Goal: Task Accomplishment & Management: Use online tool/utility

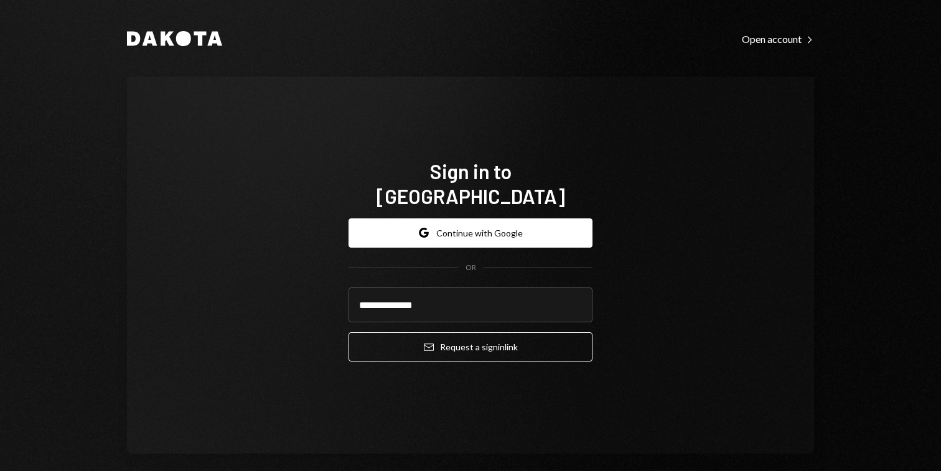
type input "**********"
click at [348, 332] on button "Email Request a sign in link" at bounding box center [470, 346] width 244 height 29
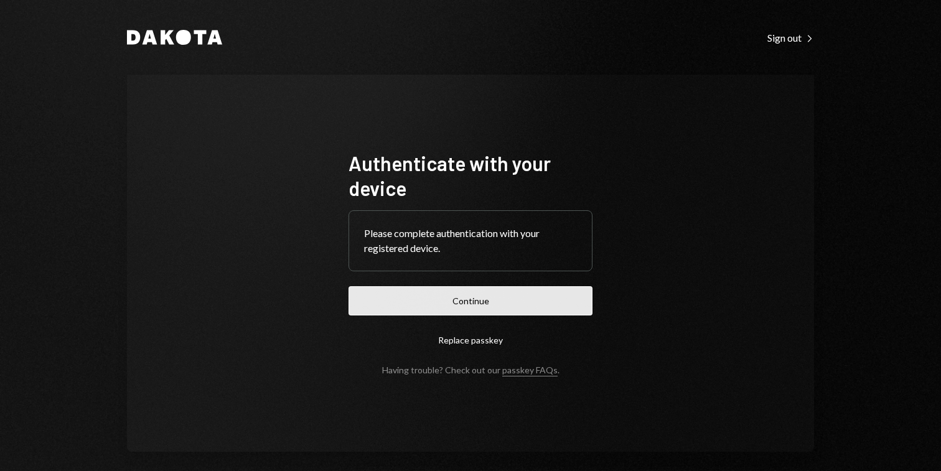
click at [475, 289] on button "Continue" at bounding box center [470, 300] width 244 height 29
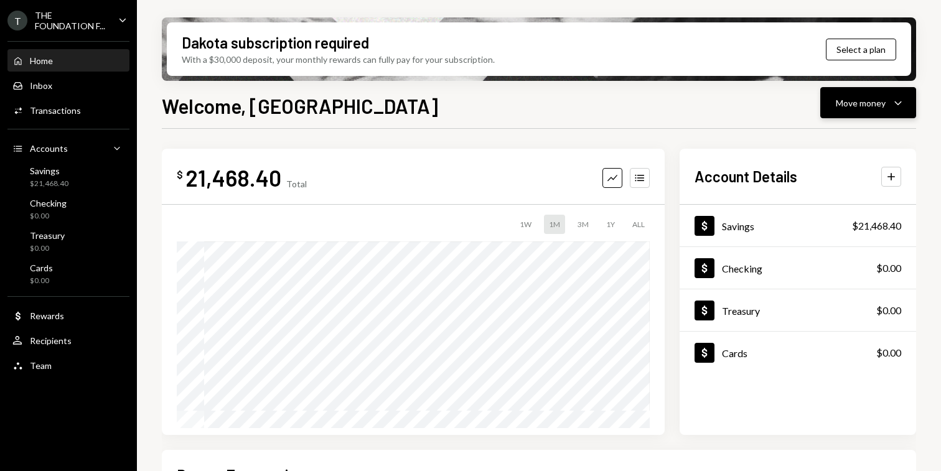
click at [857, 108] on div "Move money" at bounding box center [861, 102] width 50 height 13
click at [842, 133] on div "Withdraw Send" at bounding box center [849, 140] width 124 height 28
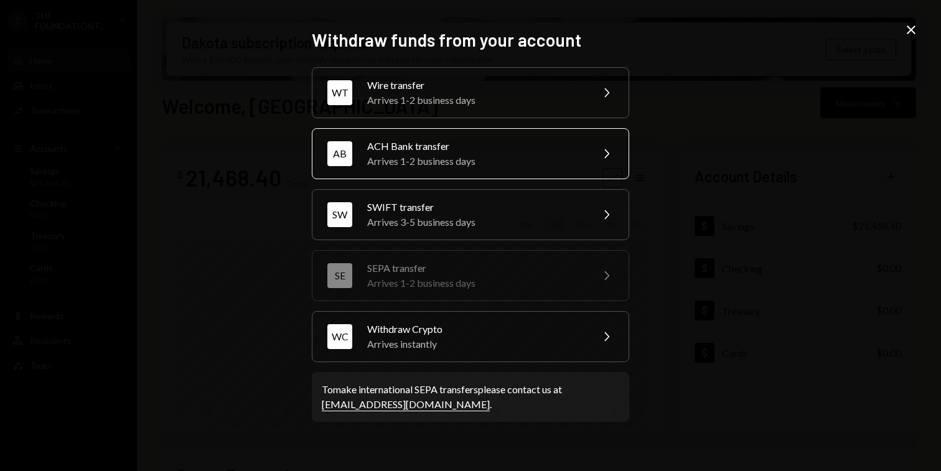
click at [502, 151] on div "ACH Bank transfer" at bounding box center [475, 146] width 217 height 15
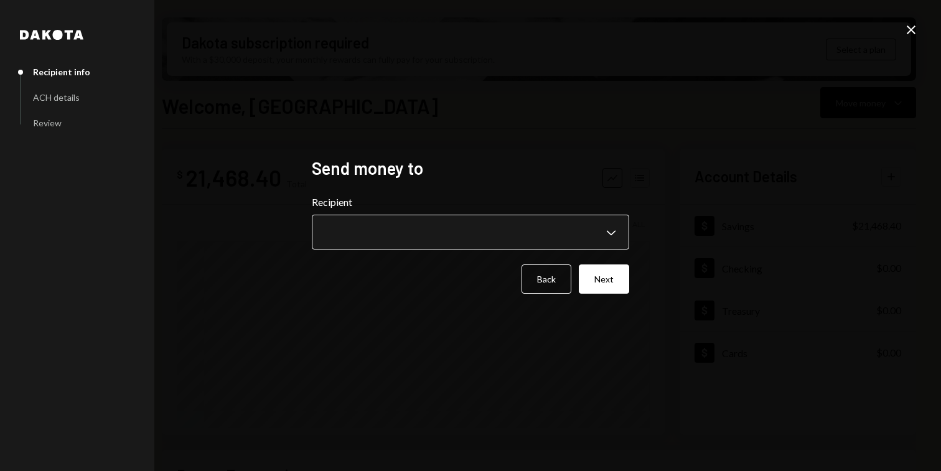
click at [465, 233] on body "T THE FOUNDATION F... Caret Down Home Home Inbox Inbox Activities Transactions …" at bounding box center [470, 235] width 941 height 471
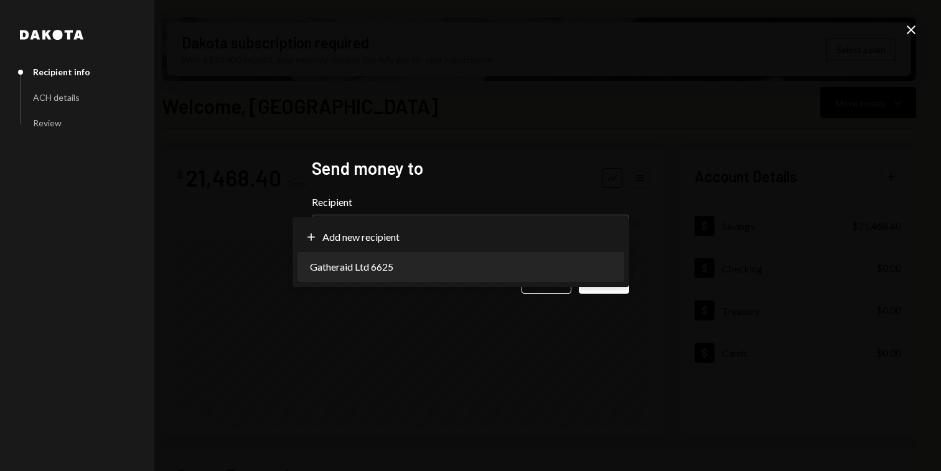
select select "**********"
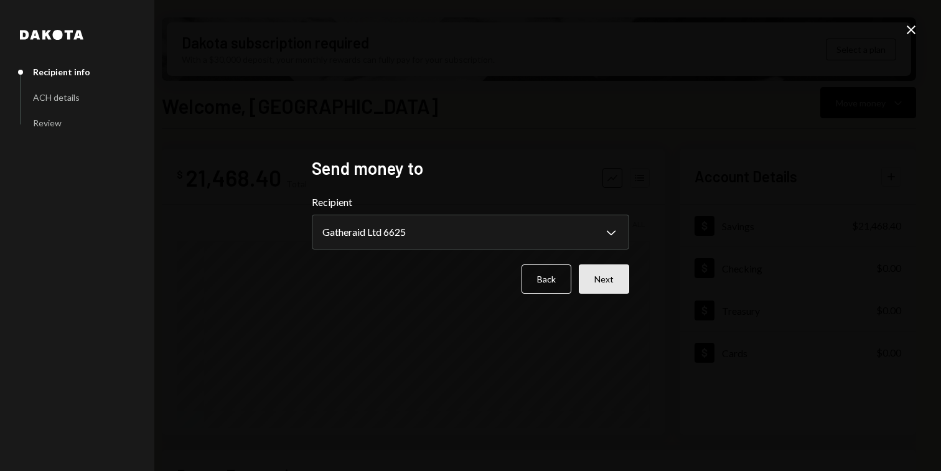
click at [602, 276] on button "Next" at bounding box center [604, 278] width 50 height 29
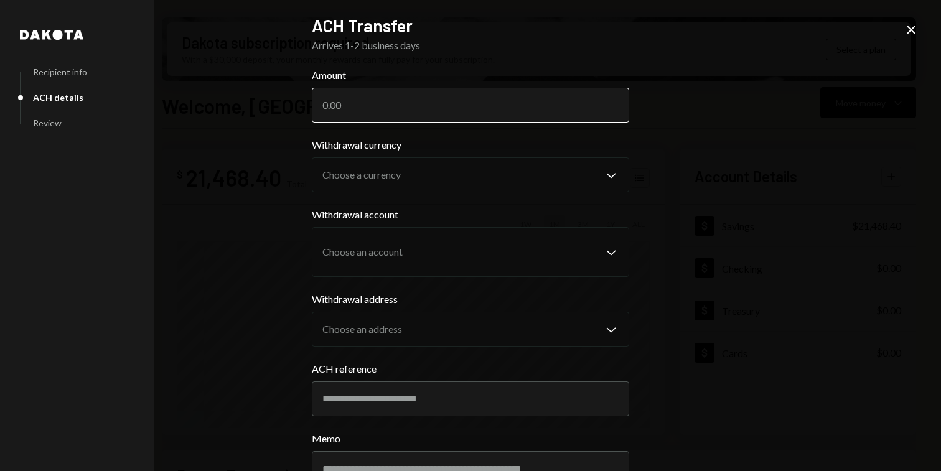
click at [408, 111] on input "Amount" at bounding box center [470, 105] width 317 height 35
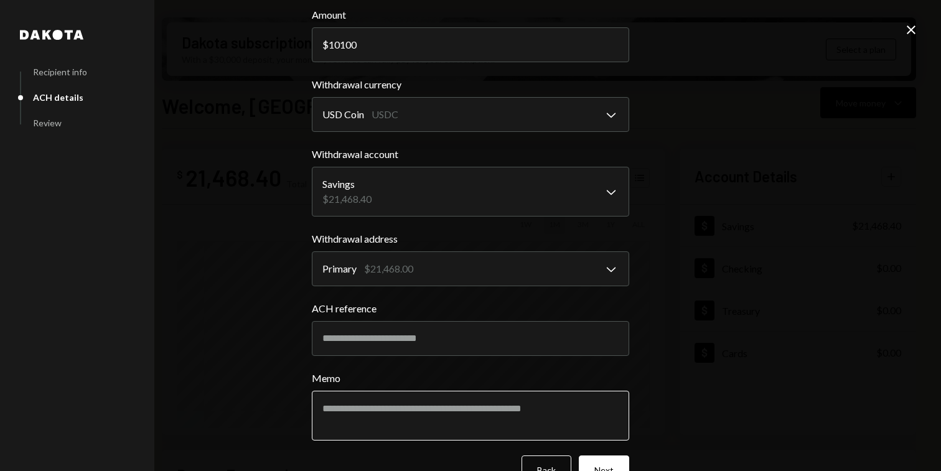
scroll to position [93, 0]
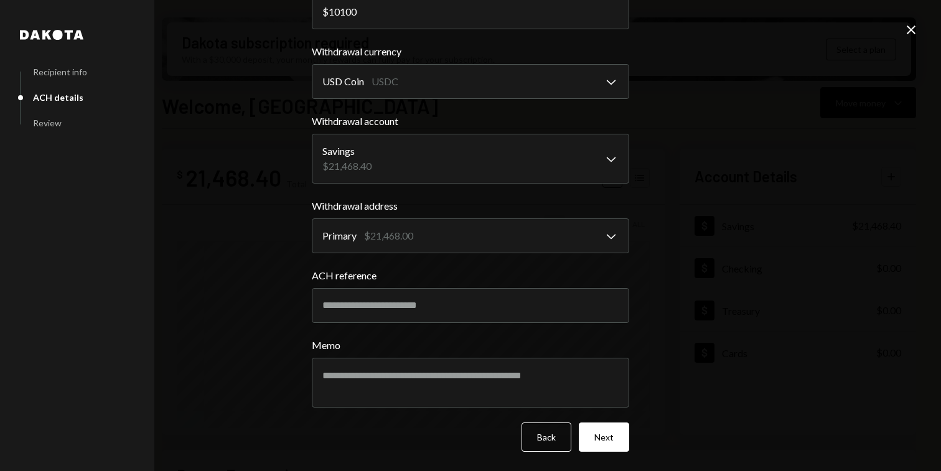
type input "10100"
click at [541, 302] on input "ACH reference" at bounding box center [470, 305] width 317 height 35
click at [512, 372] on textarea "Memo" at bounding box center [470, 383] width 317 height 50
click at [529, 307] on input "ACH reference" at bounding box center [470, 305] width 317 height 35
type input "******"
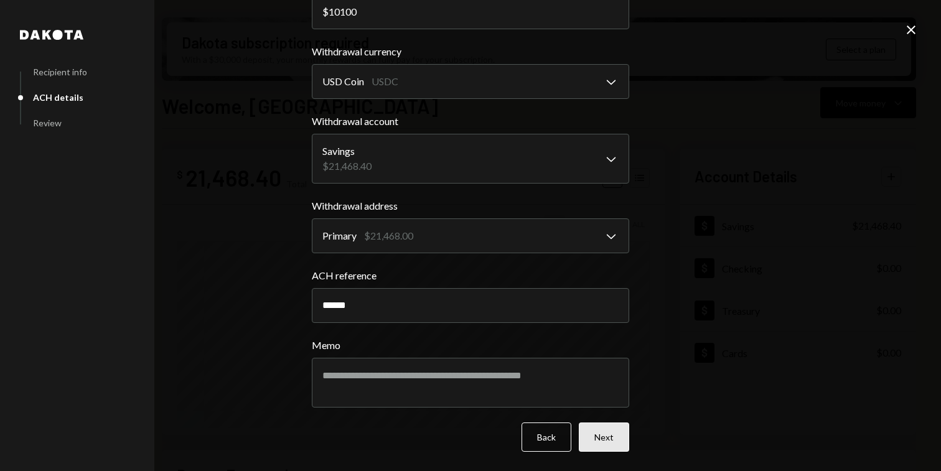
click at [600, 430] on button "Next" at bounding box center [604, 437] width 50 height 29
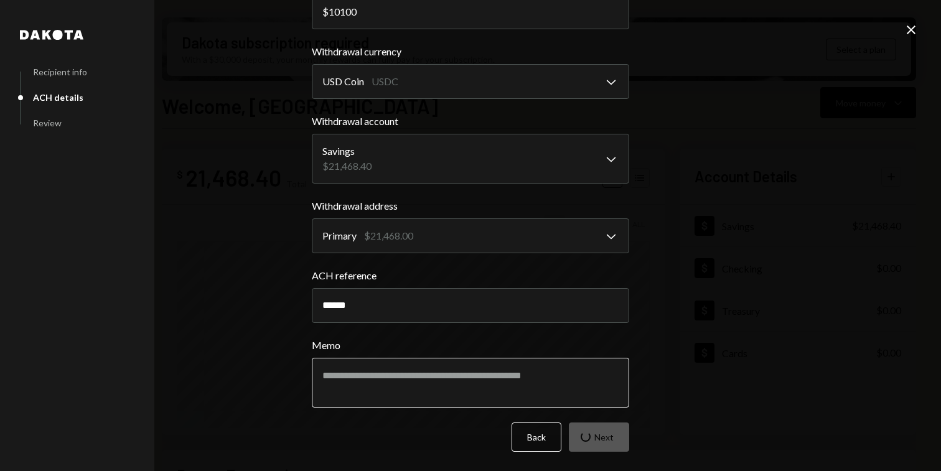
scroll to position [0, 0]
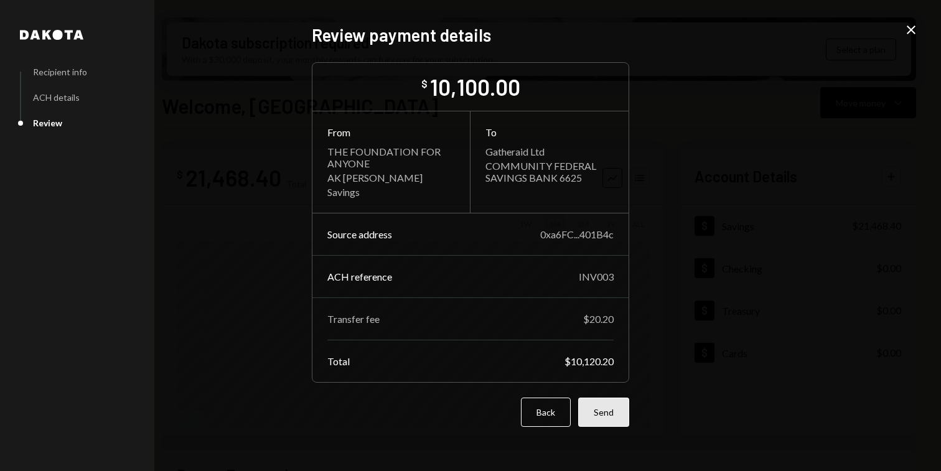
click at [610, 419] on button "Send" at bounding box center [603, 412] width 51 height 29
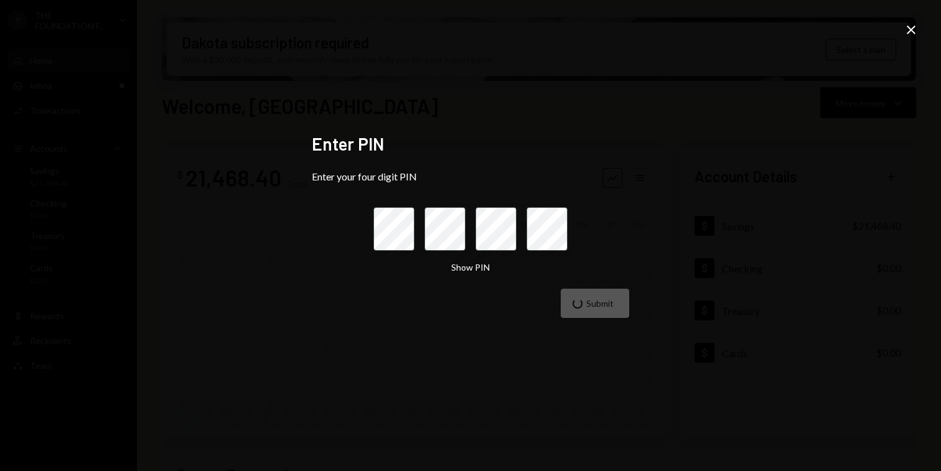
click at [459, 170] on div "Enter PIN Enter your four digit PIN Show PIN Submit" at bounding box center [470, 235] width 317 height 205
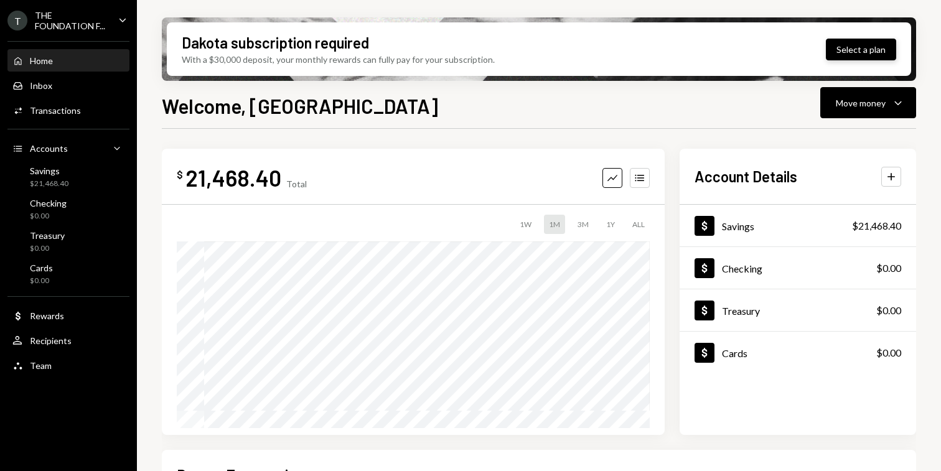
click at [849, 54] on button "Select a plan" at bounding box center [861, 50] width 70 height 22
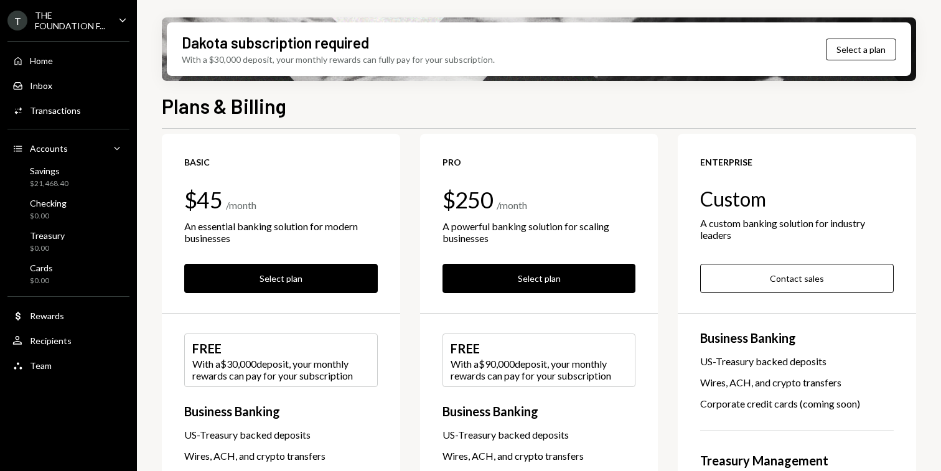
scroll to position [22, 0]
